Goal: Navigation & Orientation: Find specific page/section

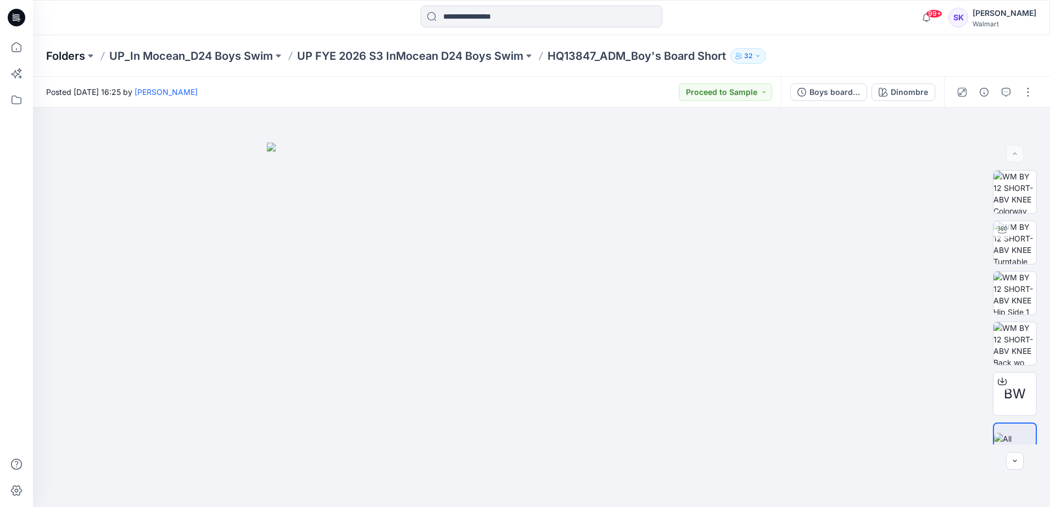
click at [82, 54] on p "Folders" at bounding box center [65, 55] width 39 height 15
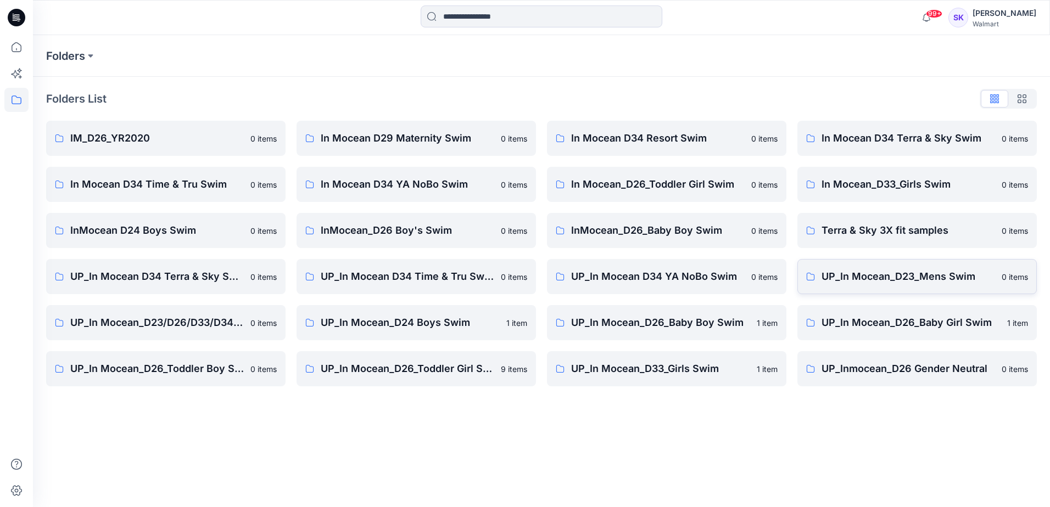
click at [933, 275] on p "UP_In Mocean_D23_Mens Swim" at bounding box center [909, 276] width 174 height 15
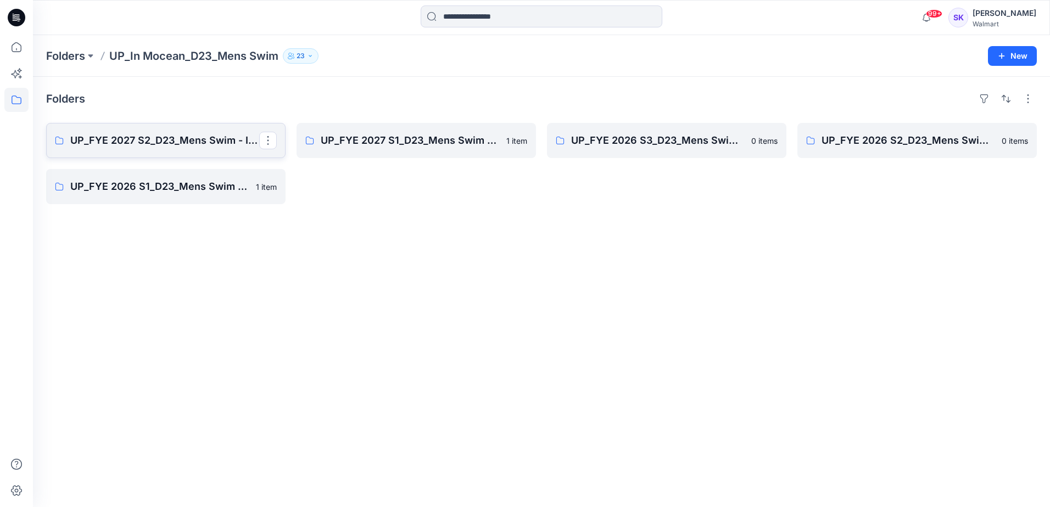
click at [152, 140] on p "UP_FYE 2027 S2_D23_Mens Swim - Inmocean (Clone)" at bounding box center [164, 140] width 189 height 15
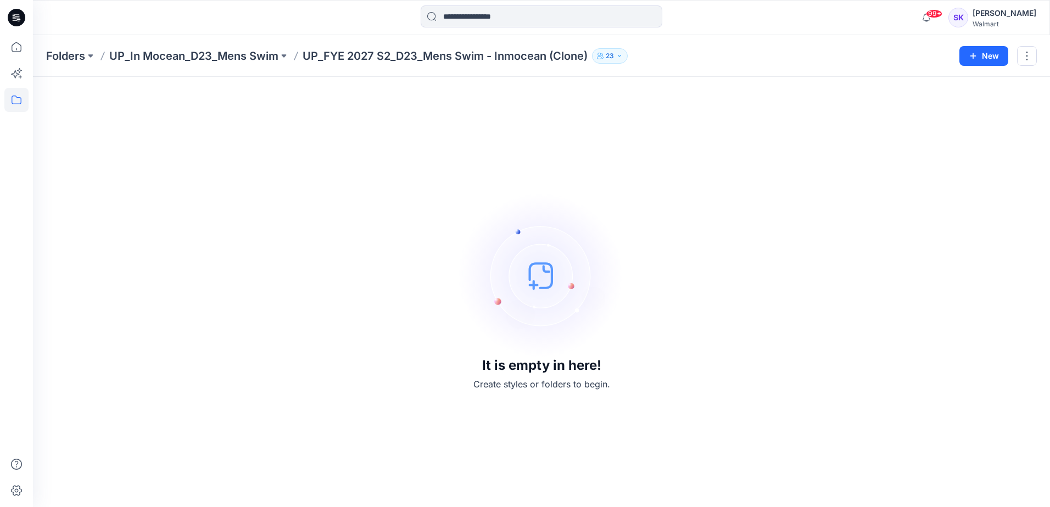
click at [174, 54] on p "UP_In Mocean_D23_Mens Swim" at bounding box center [193, 55] width 169 height 15
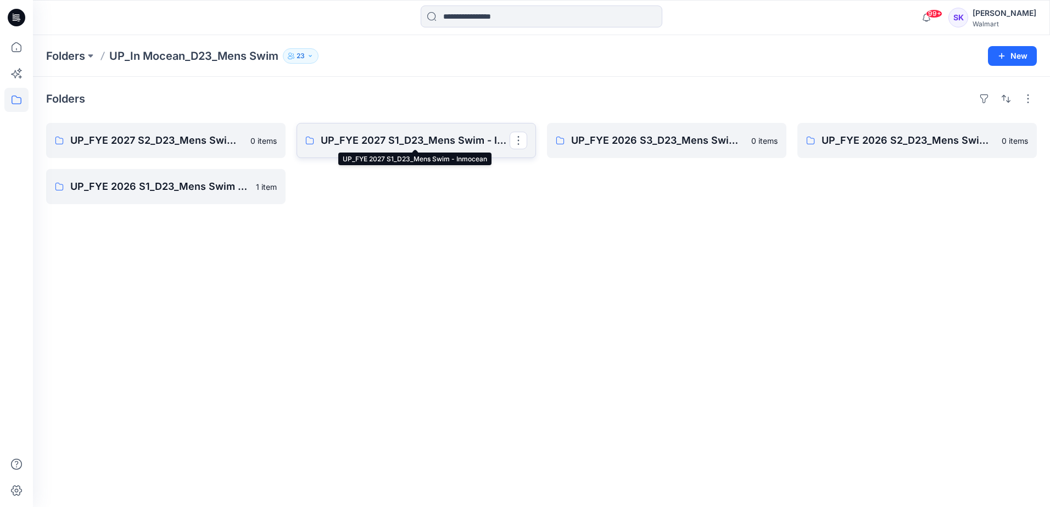
click at [401, 136] on p "UP_FYE 2027 S1_D23_Mens Swim - Inmocean" at bounding box center [415, 140] width 189 height 15
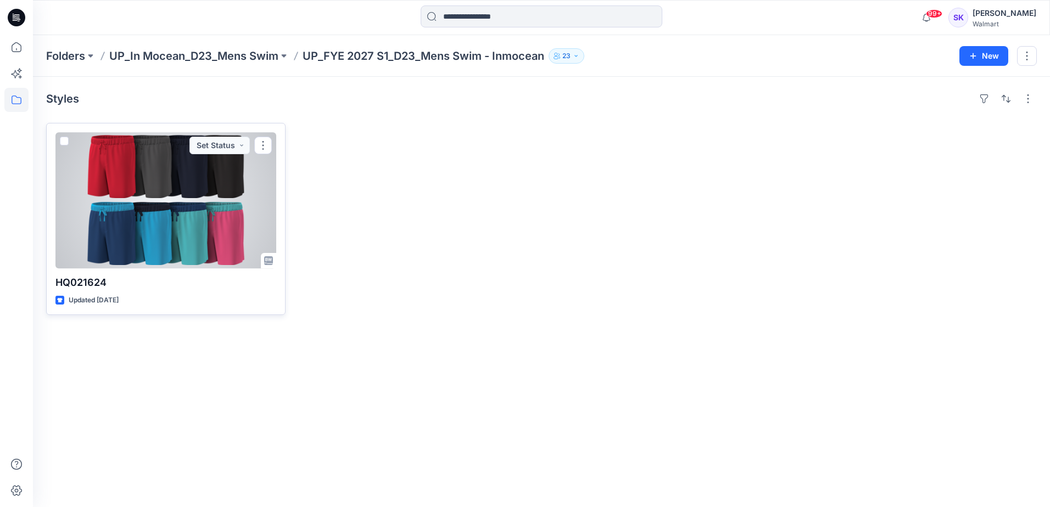
click at [179, 226] on div at bounding box center [165, 200] width 221 height 136
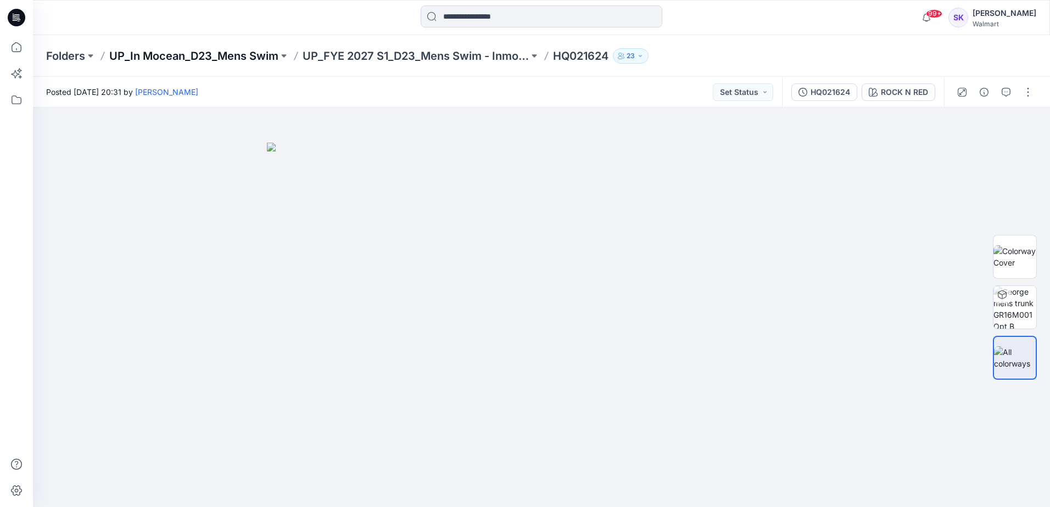
click at [170, 59] on p "UP_In Mocean_D23_Mens Swim" at bounding box center [193, 55] width 169 height 15
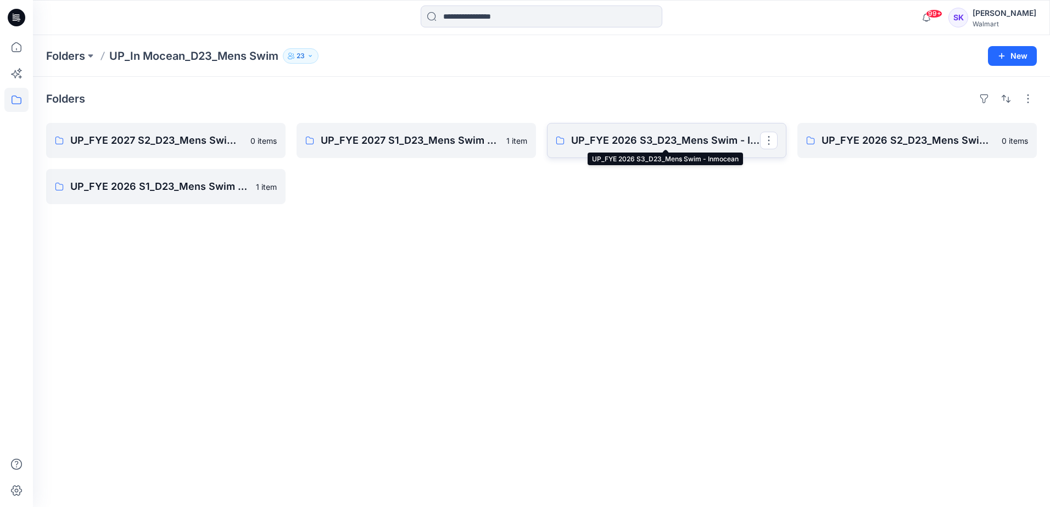
click at [710, 141] on p "UP_FYE 2026 S3_D23_Mens Swim - Inmocean" at bounding box center [665, 140] width 189 height 15
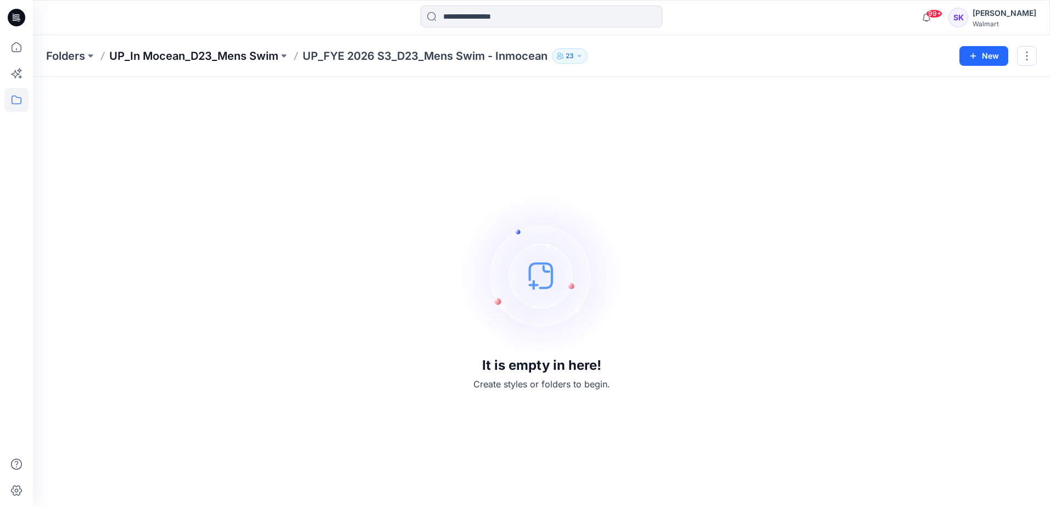
click at [179, 62] on p "UP_In Mocean_D23_Mens Swim" at bounding box center [193, 55] width 169 height 15
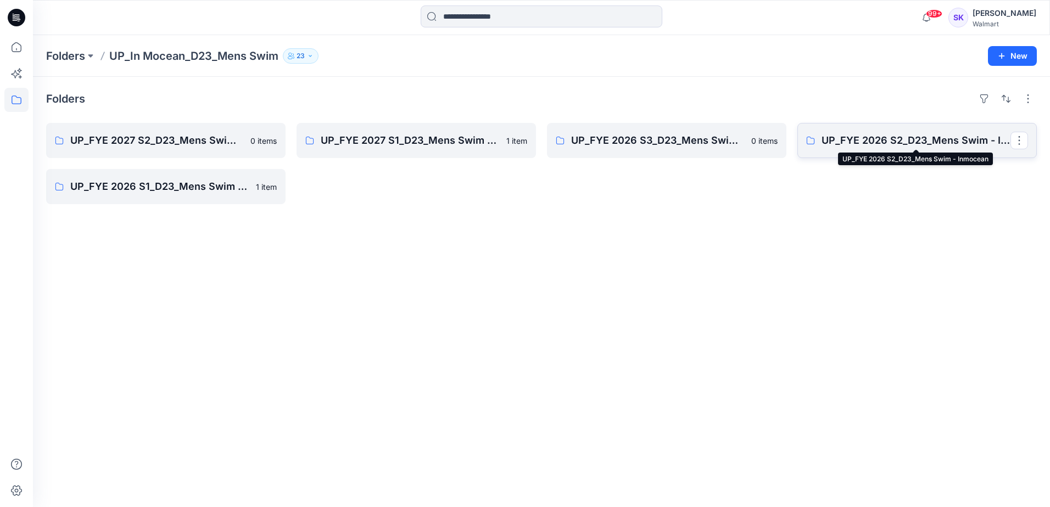
click at [885, 133] on p "UP_FYE 2026 S2_D23_Mens Swim - Inmocean" at bounding box center [916, 140] width 189 height 15
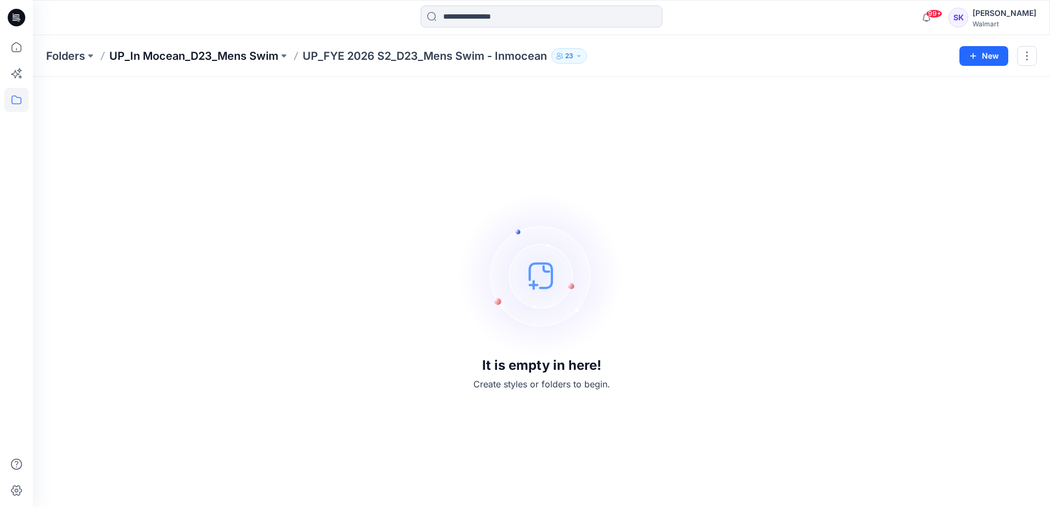
click at [190, 56] on p "UP_In Mocean_D23_Mens Swim" at bounding box center [193, 55] width 169 height 15
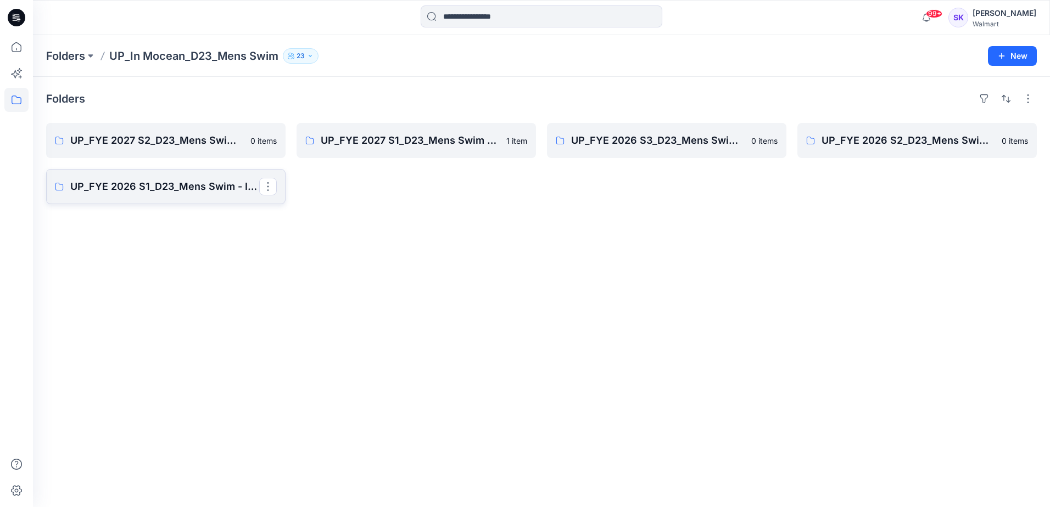
click at [174, 184] on p "UP_FYE 2026 S1_D23_Mens Swim - Inmocean" at bounding box center [164, 186] width 189 height 15
